Goal: Task Accomplishment & Management: Manage account settings

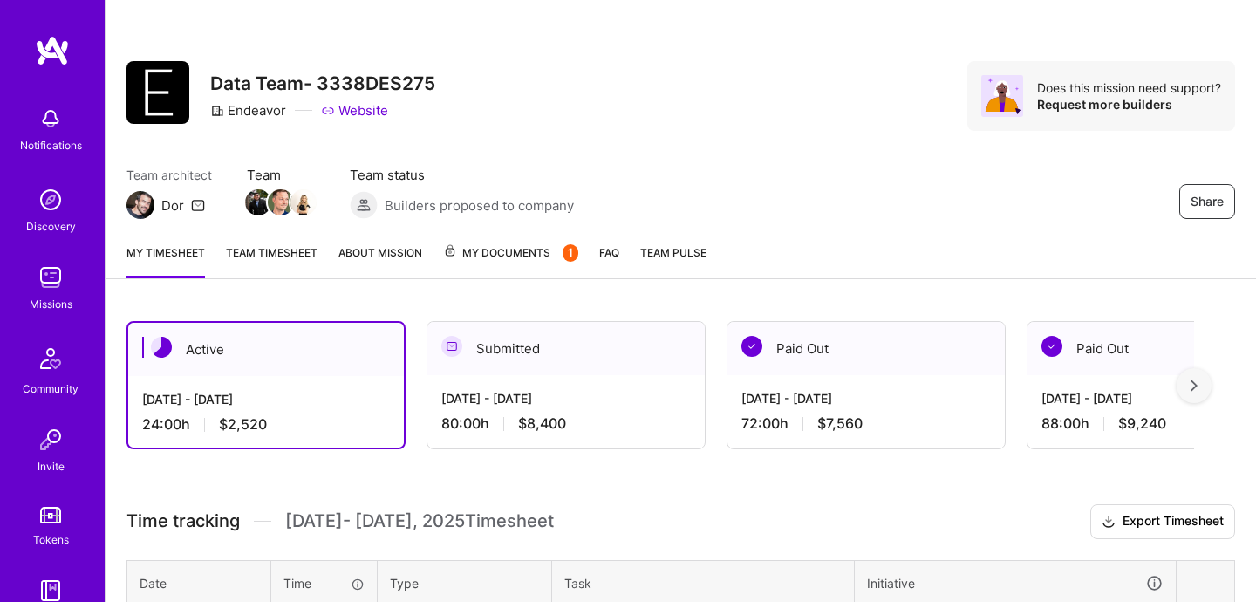
scroll to position [309, 0]
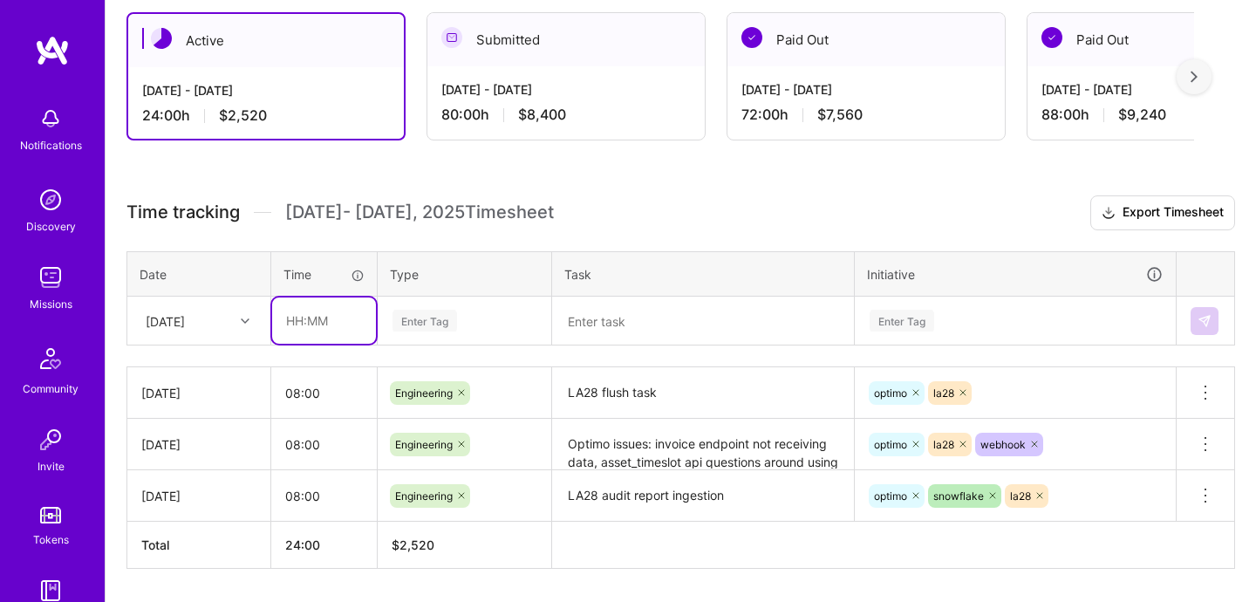
click at [354, 318] on input "text" at bounding box center [324, 320] width 104 height 46
type input "08:00"
click at [420, 348] on div "Time tracking [DATE] - [DATE] Timesheet Export Timesheet Date Time Type Task In…" at bounding box center [680, 381] width 1108 height 373
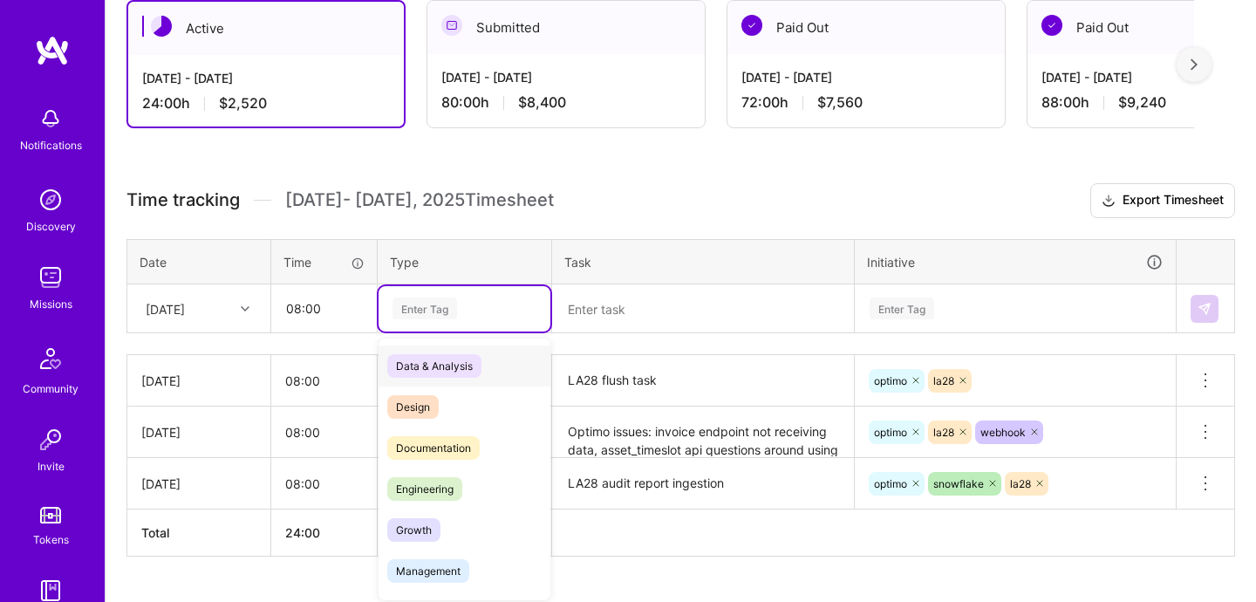
click at [431, 331] on div "option Data & Analysis focused, 0 of 2. 17 results available. Use Up and Down t…" at bounding box center [464, 308] width 172 height 45
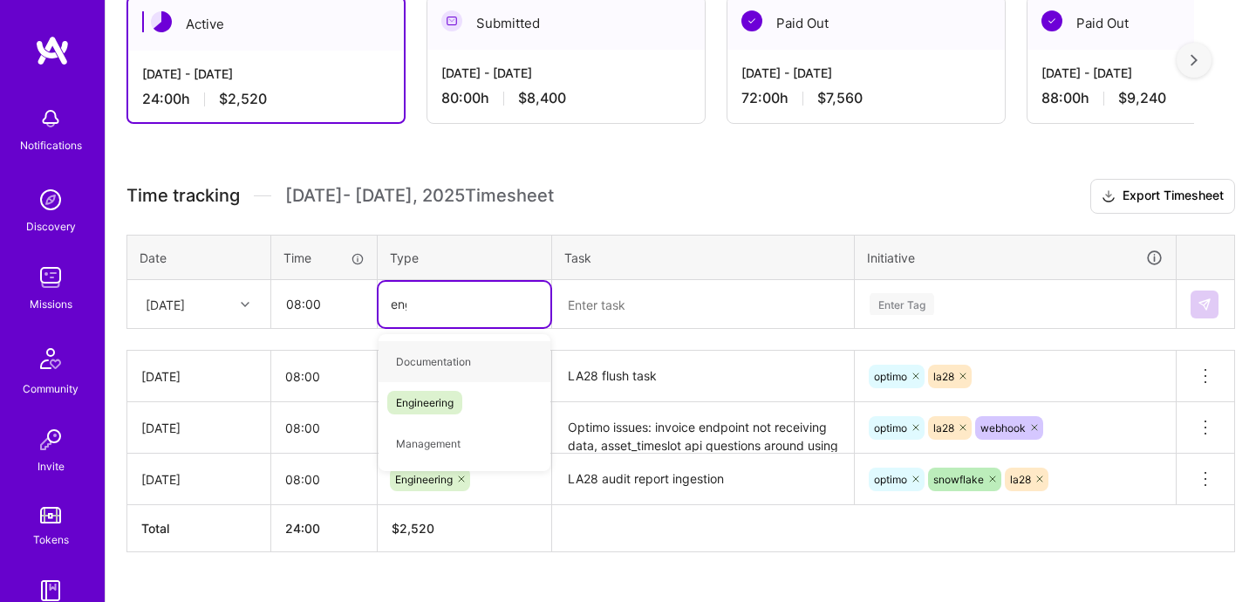
type input "engin"
click at [441, 346] on div "Engineering" at bounding box center [464, 361] width 172 height 41
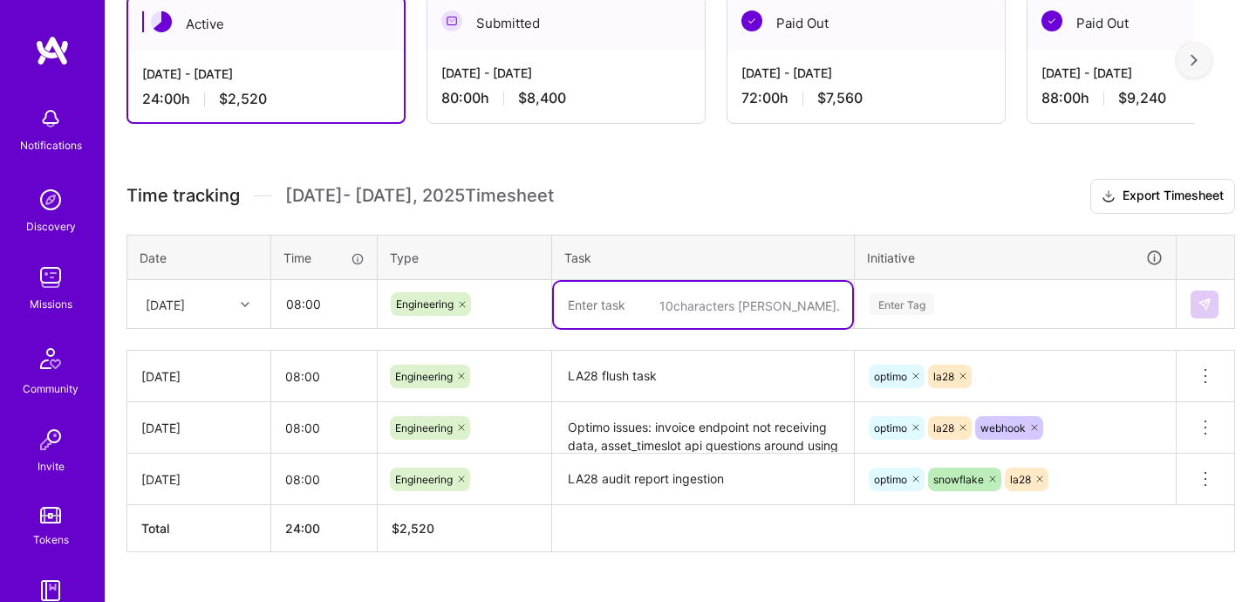
click at [616, 305] on textarea at bounding box center [703, 305] width 298 height 46
type textarea "LA28 freshness alerts"
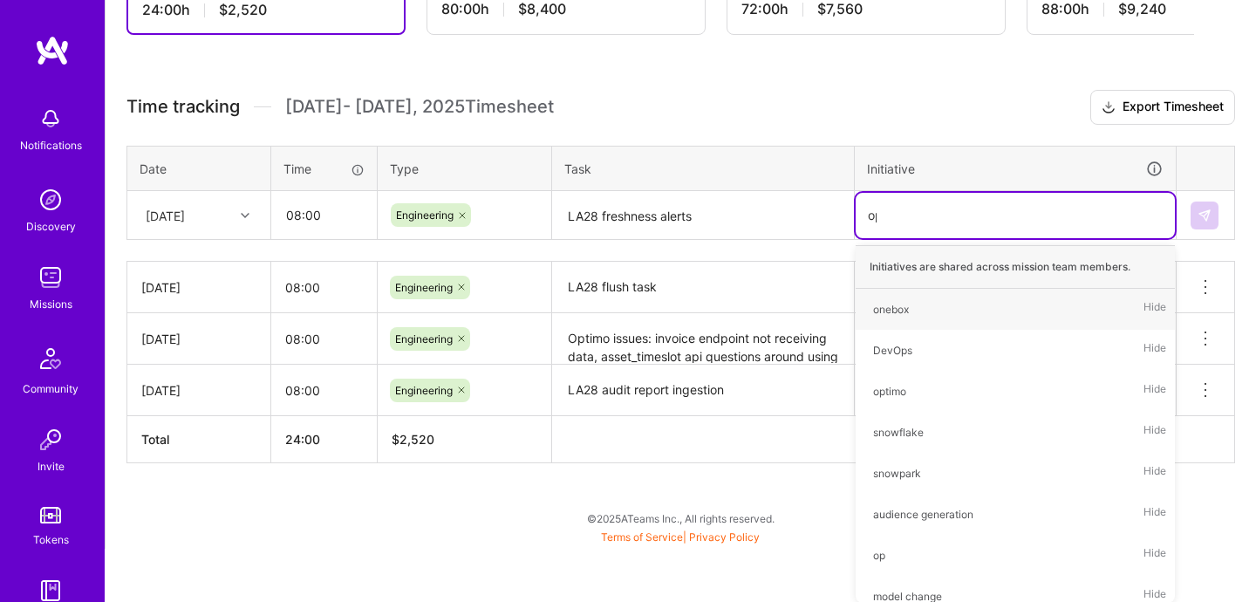
scroll to position [360, 0]
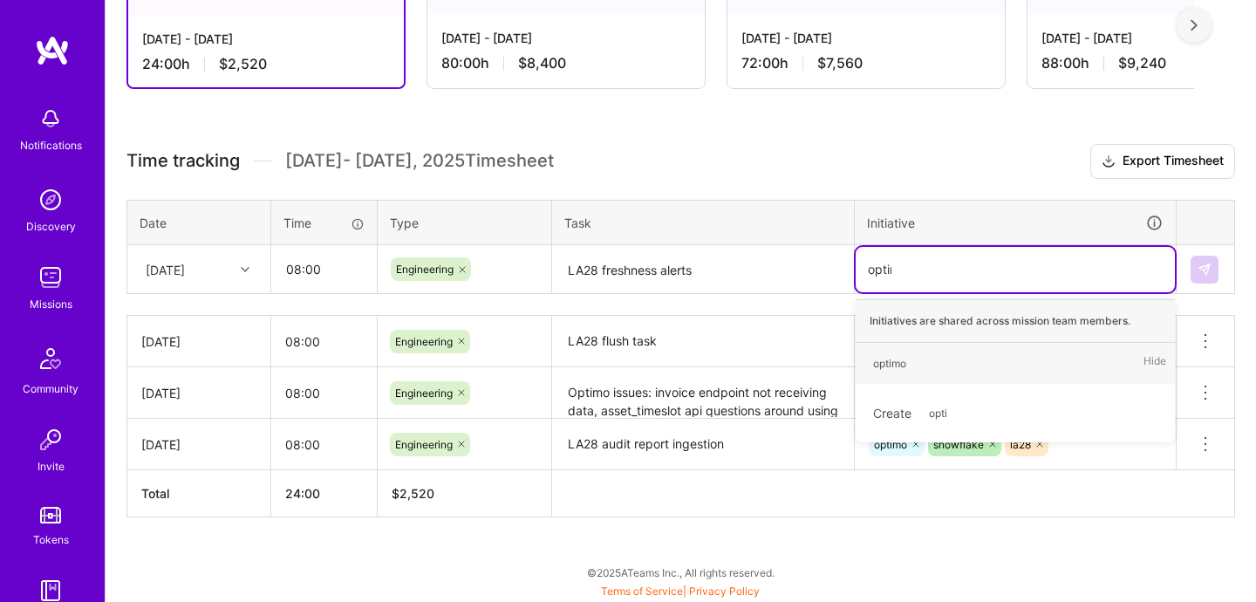
type input "optimo"
click at [895, 380] on div "optimo Hide" at bounding box center [1014, 363] width 319 height 41
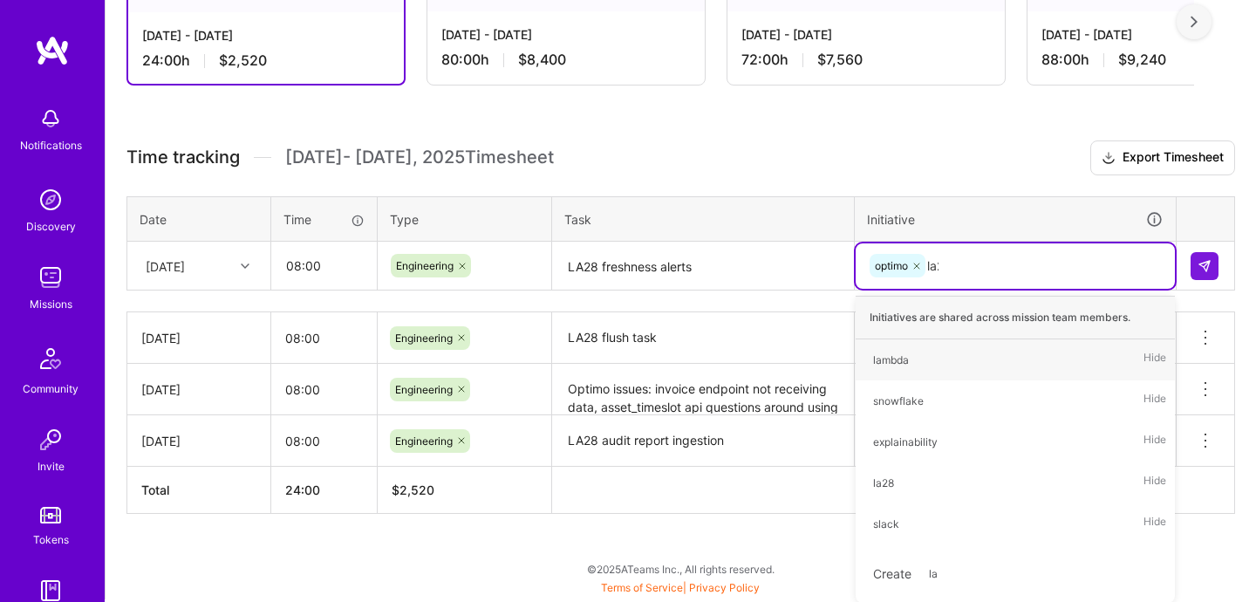
type input "la28"
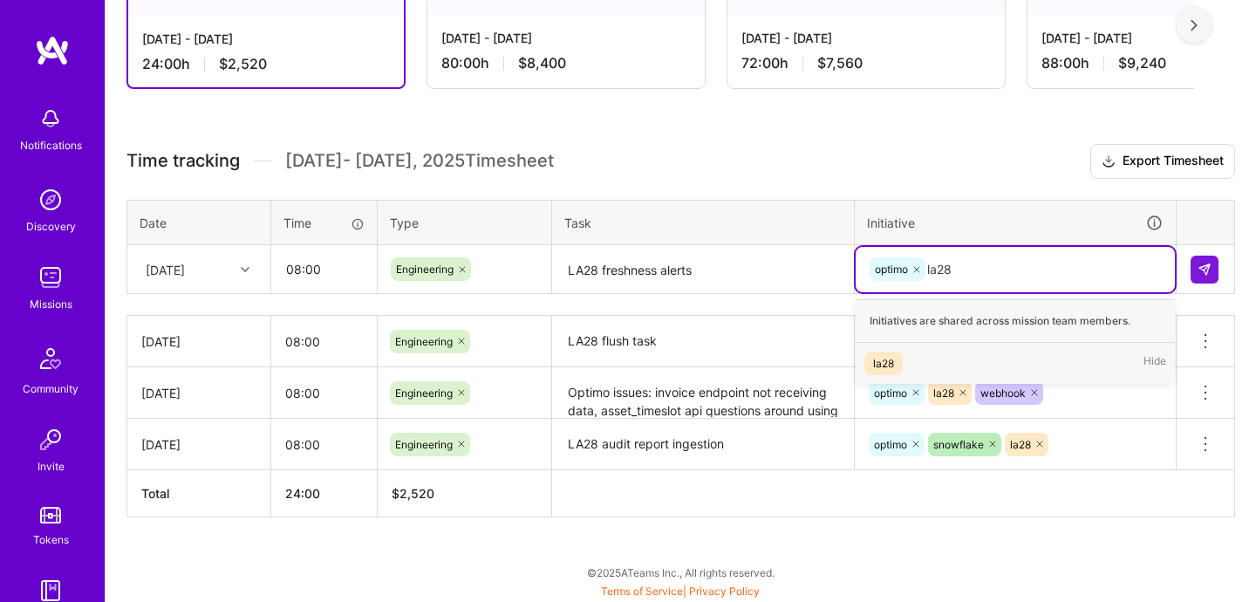
click at [891, 359] on div "la28" at bounding box center [883, 363] width 21 height 18
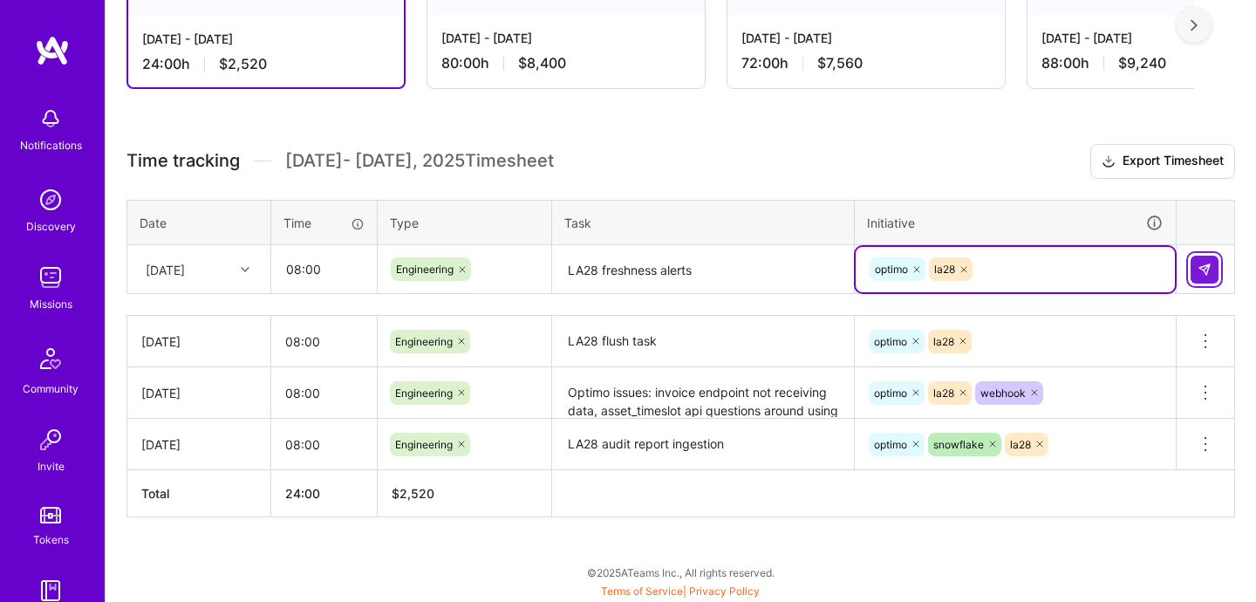
click at [1201, 280] on button at bounding box center [1204, 269] width 28 height 28
